Goal: Transaction & Acquisition: Purchase product/service

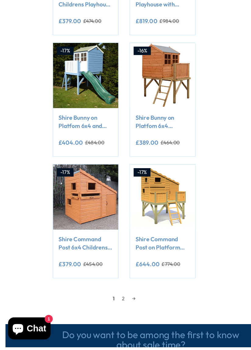
scroll to position [418, 0]
click at [103, 312] on link "2" at bounding box center [102, 309] width 9 height 9
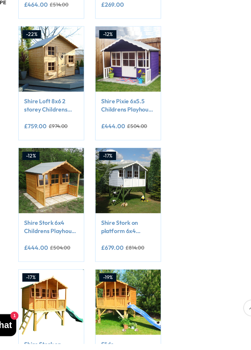
scroll to position [227, 0]
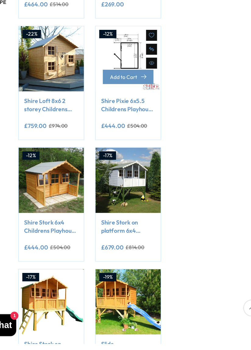
click at [144, 120] on link at bounding box center [135, 113] width 54 height 54
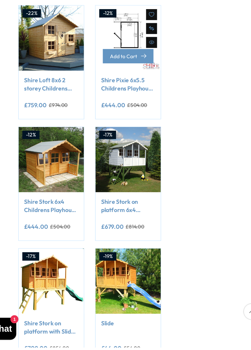
scroll to position [261, 0]
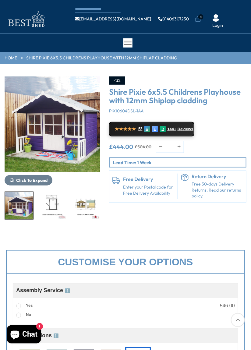
click at [52, 208] on img "2 / 7" at bounding box center [53, 205] width 28 height 27
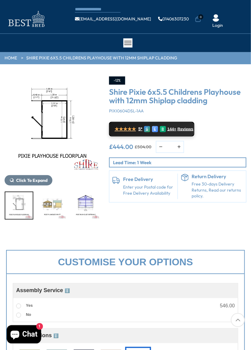
click at [54, 214] on img "3 / 7" at bounding box center [53, 205] width 28 height 27
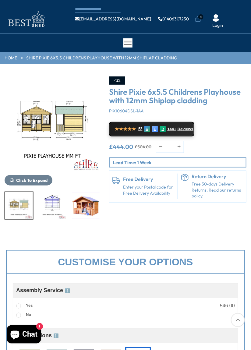
click at [89, 209] on img "5 / 7" at bounding box center [86, 205] width 28 height 27
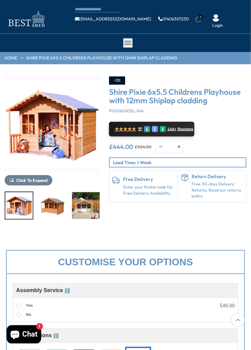
click at [54, 206] on img "6 / 7" at bounding box center [53, 205] width 28 height 27
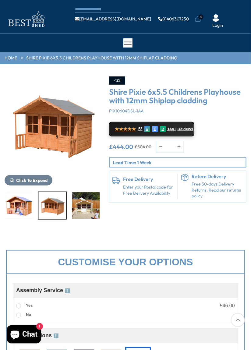
click at [84, 209] on img "7 / 7" at bounding box center [86, 205] width 28 height 27
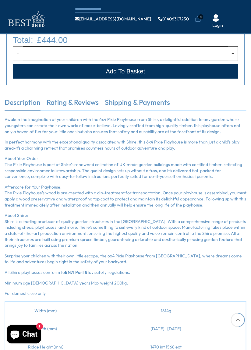
scroll to position [427, 0]
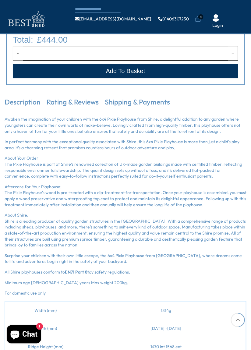
click at [85, 104] on link "Rating & Reviews" at bounding box center [73, 103] width 52 height 13
